Goal: Task Accomplishment & Management: Manage account settings

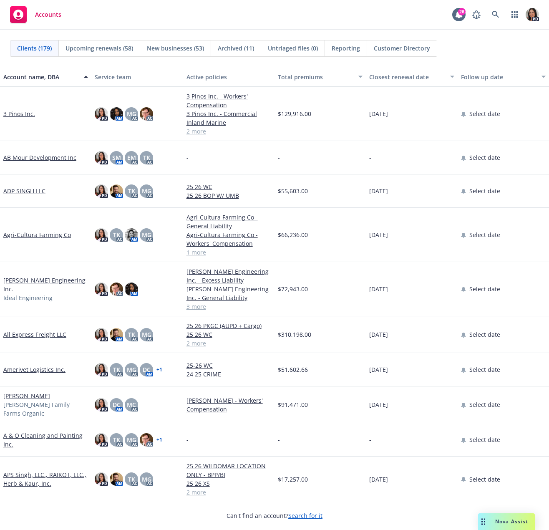
scroll to position [42, 0]
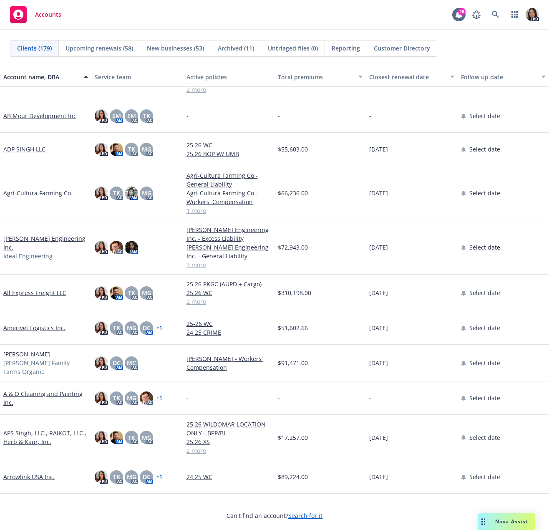
click at [494, 6] on div "Accounts 26 PD" at bounding box center [274, 15] width 549 height 30
click at [493, 10] on link at bounding box center [495, 14] width 17 height 17
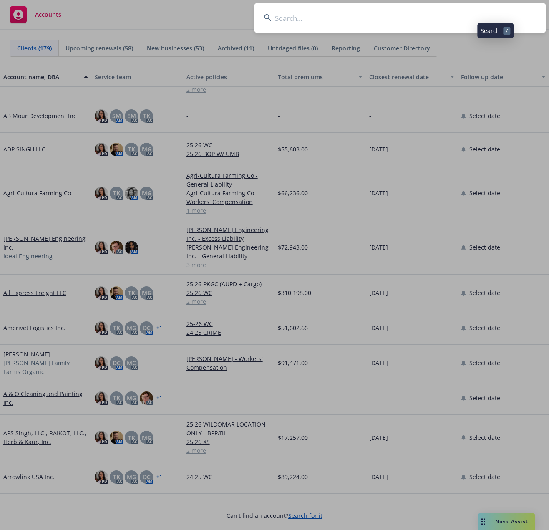
type input "g"
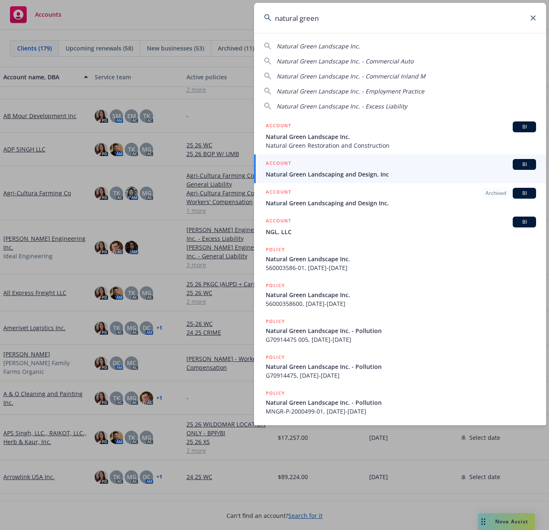
type input "natural green"
click at [345, 138] on span "Natural Green Landscape Inc." at bounding box center [401, 136] width 270 height 9
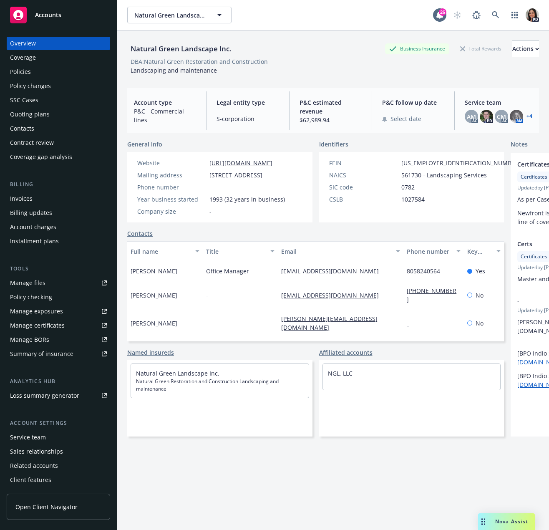
click at [44, 69] on div "Policies" at bounding box center [58, 71] width 97 height 13
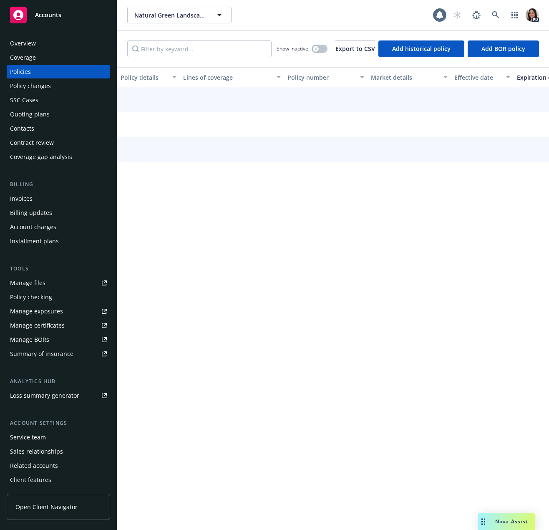
click at [62, 71] on div "Policies" at bounding box center [58, 71] width 97 height 13
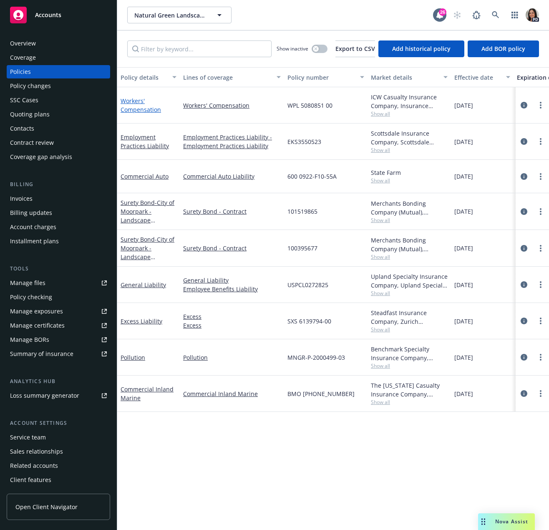
click at [141, 110] on link "Workers' Compensation" at bounding box center [140, 105] width 40 height 17
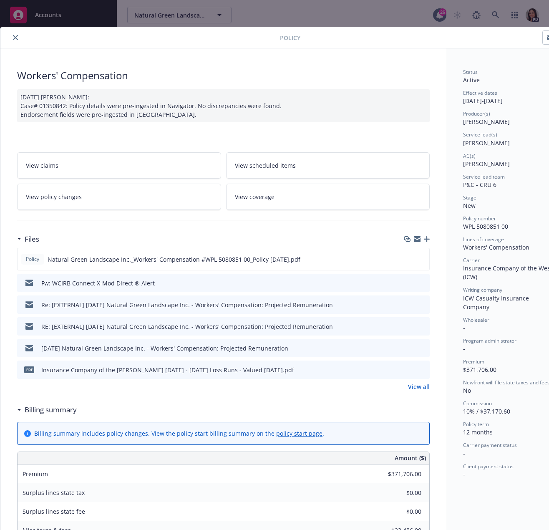
click at [13, 39] on icon "close" at bounding box center [15, 37] width 5 height 5
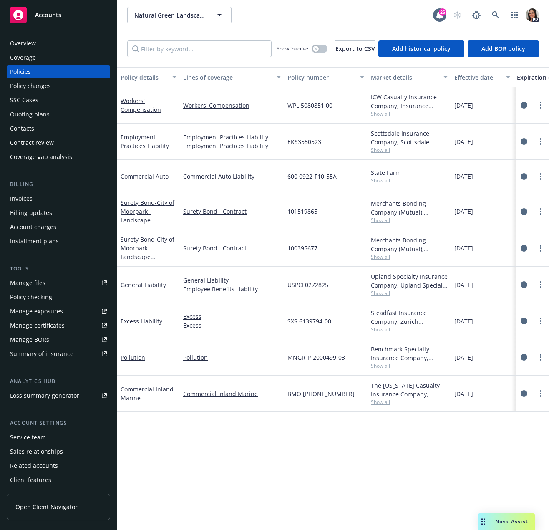
click at [46, 118] on div "Quoting plans" at bounding box center [30, 114] width 40 height 13
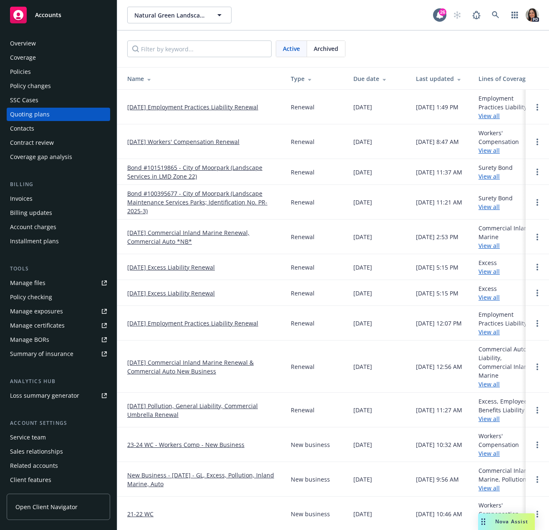
click at [192, 143] on link "11/05/25 Workers' Compensation Renewal" at bounding box center [183, 141] width 112 height 9
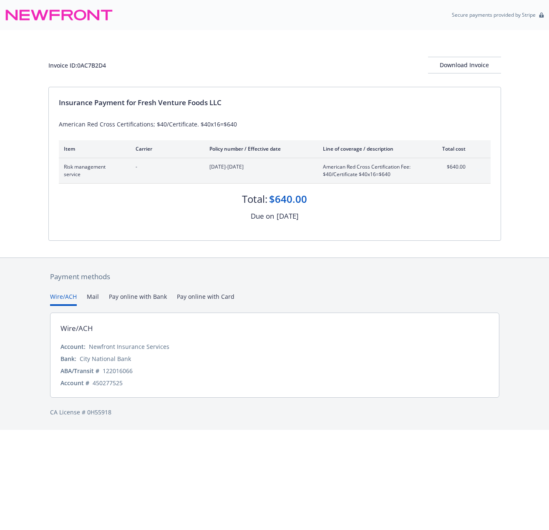
click at [338, 233] on div "Insurance Payment for Fresh Venture Foods LLC American Red Cross Certifications…" at bounding box center [275, 163] width 452 height 153
click at [173, 133] on div "Insurance Payment for Fresh Venture Foods LLC American Red Cross Certifications…" at bounding box center [275, 163] width 452 height 153
drag, startPoint x: 59, startPoint y: 122, endPoint x: 255, endPoint y: 126, distance: 196.4
click at [255, 126] on div "American Red Cross Certifications; $40/Certificate. $40x16=$640" at bounding box center [275, 124] width 432 height 9
copy div "American Red Cross Certifications; $40/Certificate. $40x16=$640"
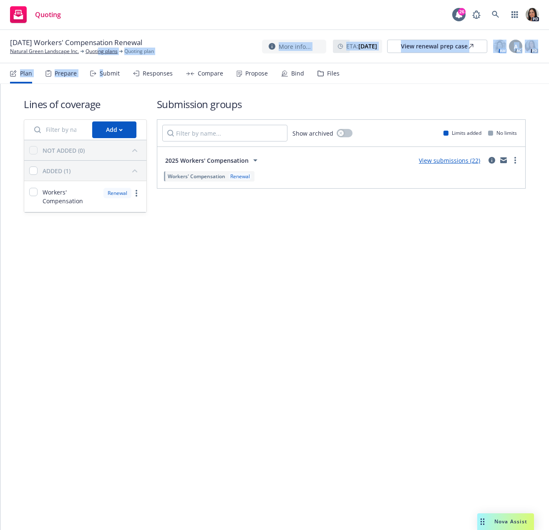
click at [101, 65] on div "11/05/25 Workers' Compensation Renewal Natural Green Landscape Inc. Quoting pla…" at bounding box center [274, 279] width 549 height 499
click at [100, 69] on div "Submit" at bounding box center [105, 73] width 30 height 20
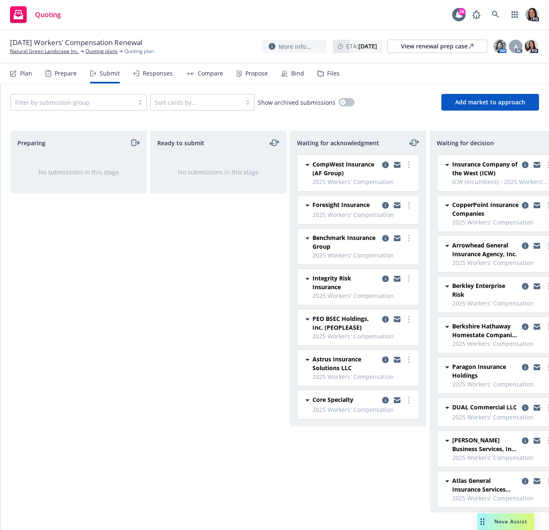
click at [173, 74] on div "Plan Prepare Submit Responses Compare Propose Bind Files" at bounding box center [174, 73] width 329 height 20
click at [167, 74] on div "Responses" at bounding box center [158, 73] width 30 height 7
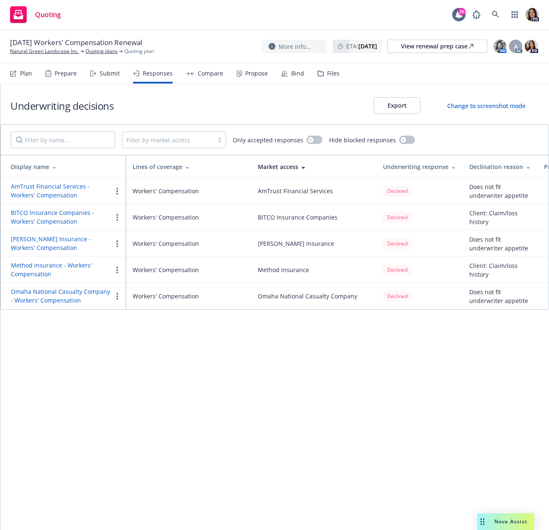
click at [93, 74] on icon at bounding box center [93, 73] width 6 height 6
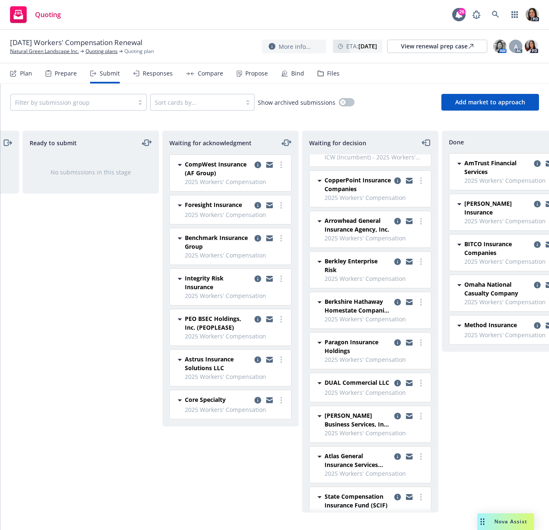
scroll to position [15, 0]
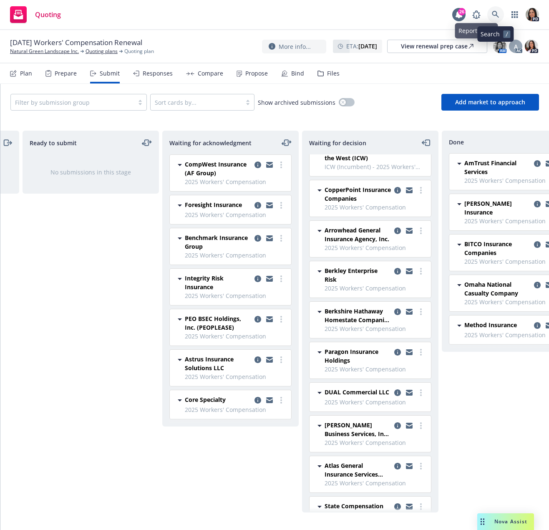
click at [494, 12] on icon at bounding box center [496, 15] width 8 height 8
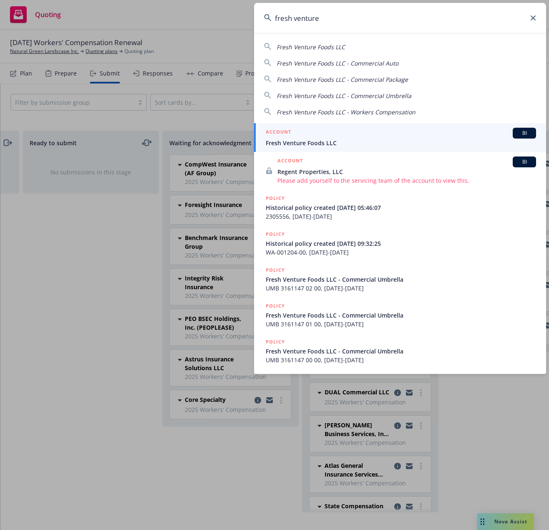
type input "fresh venture"
click at [274, 124] on link "ACCOUNT BI Fresh Venture Foods LLC" at bounding box center [400, 137] width 292 height 29
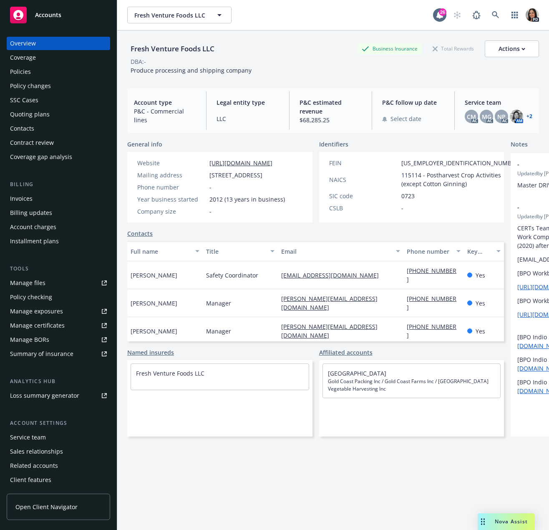
click at [32, 117] on div "Quoting plans" at bounding box center [30, 114] width 40 height 13
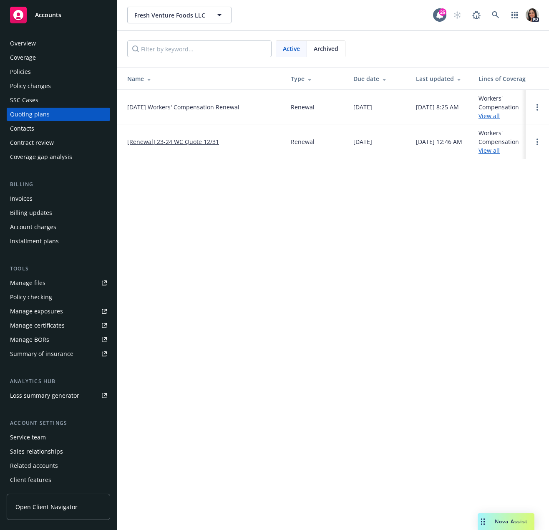
click at [206, 108] on link "[DATE] Workers' Compensation Renewal" at bounding box center [183, 107] width 112 height 9
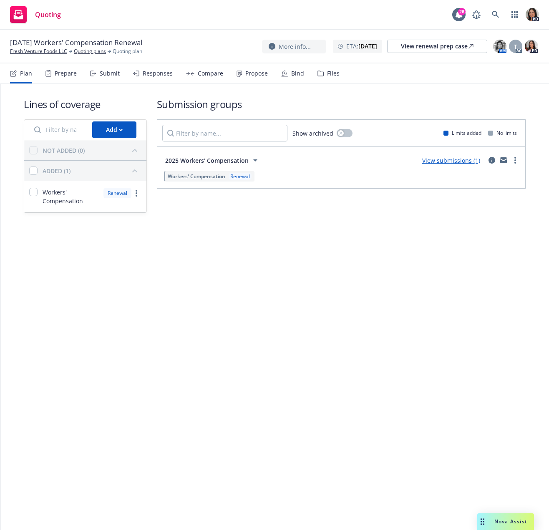
click at [110, 79] on div "Submit" at bounding box center [105, 73] width 30 height 20
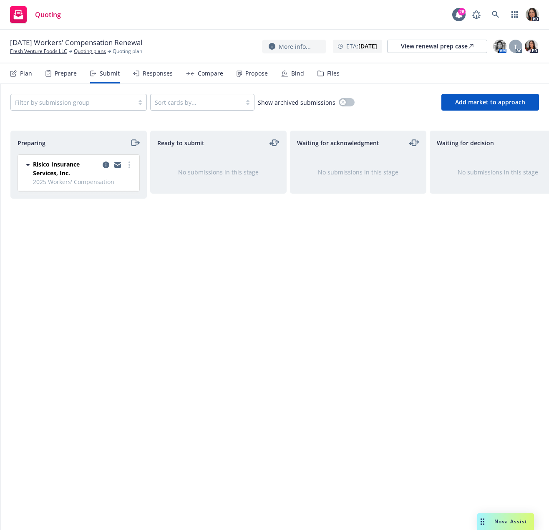
click at [65, 75] on div "Prepare" at bounding box center [66, 73] width 22 height 7
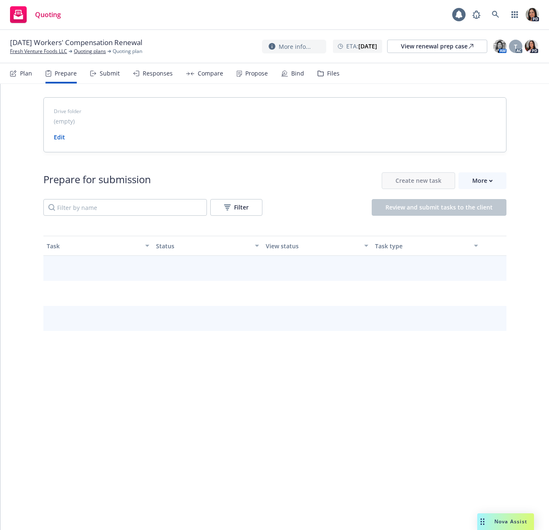
click at [101, 75] on div "Submit" at bounding box center [110, 73] width 20 height 7
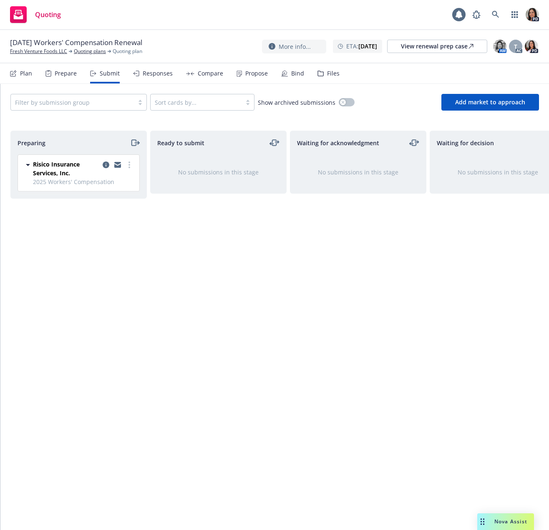
click at [166, 73] on div "Responses" at bounding box center [158, 73] width 30 height 7
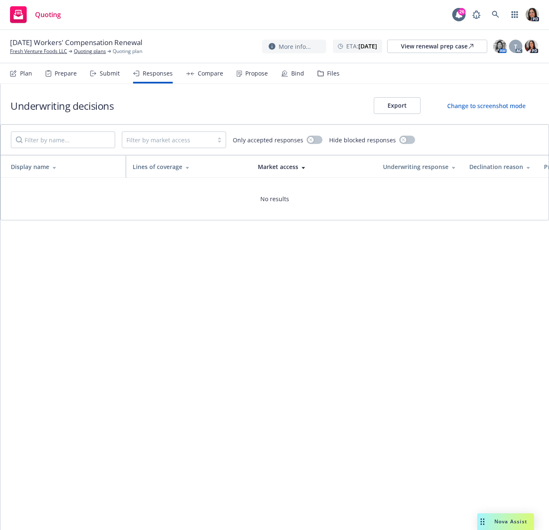
click at [87, 68] on div "Plan Prepare Submit Responses Compare Propose Bind Files" at bounding box center [174, 73] width 329 height 20
click at [116, 81] on div "Submit" at bounding box center [105, 73] width 30 height 20
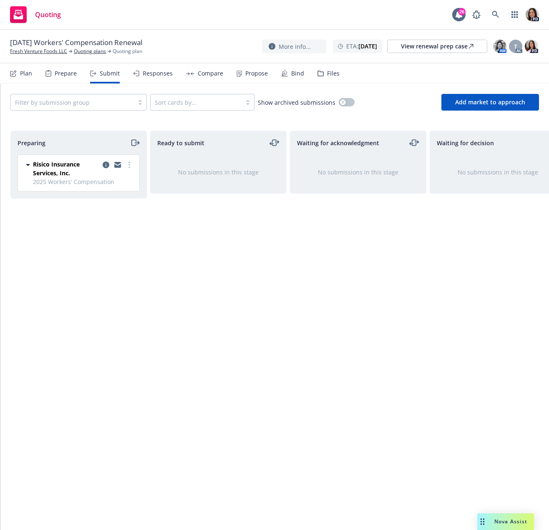
click at [110, 74] on div "Submit" at bounding box center [110, 73] width 20 height 7
click at [497, 16] on icon at bounding box center [495, 14] width 7 height 7
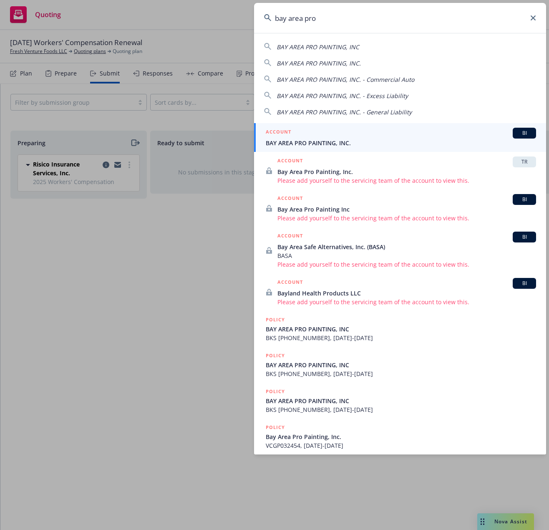
type input "bay area pro"
click at [311, 126] on link "ACCOUNT BI BAY AREA PRO PAINTING, INC." at bounding box center [400, 137] width 292 height 29
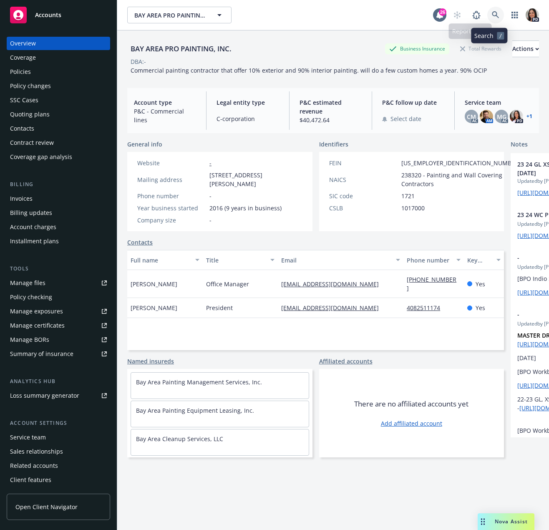
click at [487, 13] on link at bounding box center [495, 15] width 17 height 17
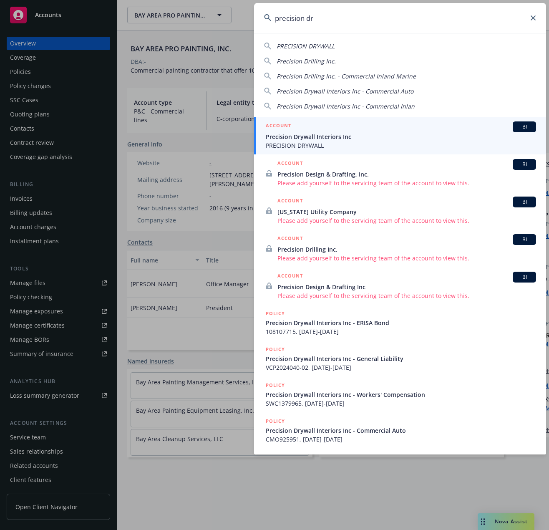
type input "precision dr"
click at [352, 130] on div "ACCOUNT BI" at bounding box center [401, 126] width 270 height 11
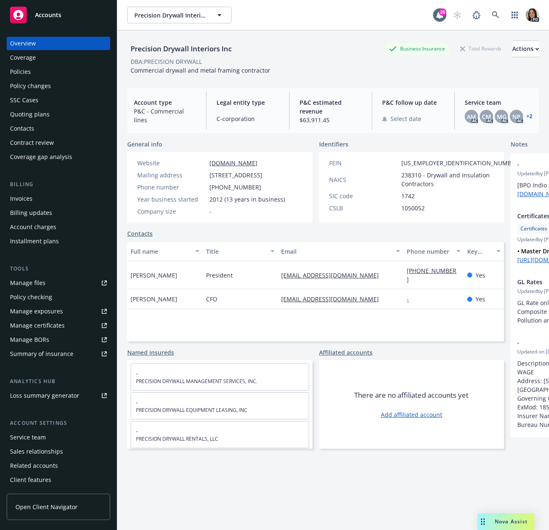
click at [79, 43] on div "Overview" at bounding box center [58, 43] width 97 height 13
click at [62, 25] on link "Accounts" at bounding box center [58, 14] width 103 height 23
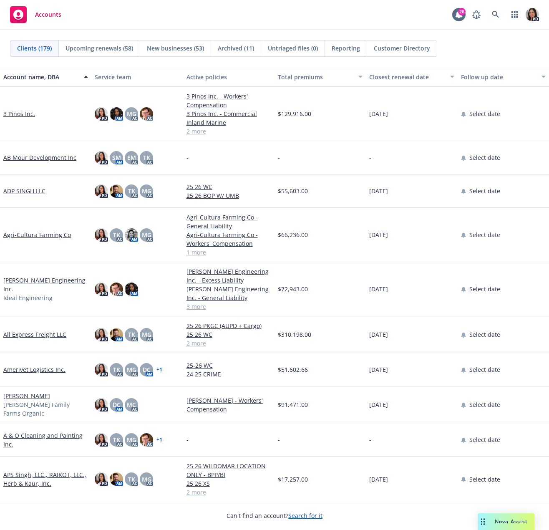
click at [333, 78] on div "Total premiums" at bounding box center [315, 77] width 75 height 9
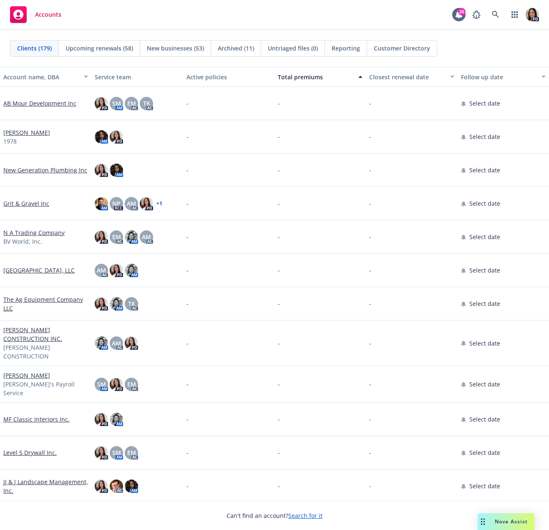
click at [342, 76] on div "Total premiums" at bounding box center [315, 77] width 75 height 9
